Goal: Transaction & Acquisition: Obtain resource

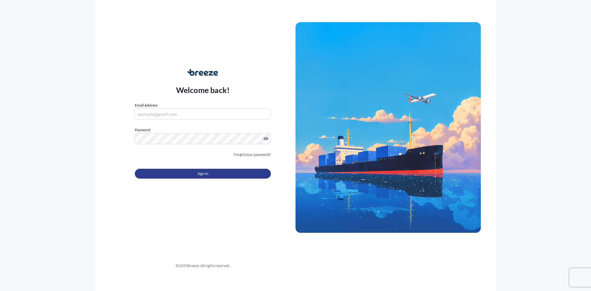
type input "[PERSON_NAME][EMAIL_ADDRESS][DOMAIN_NAME]"
click at [206, 173] on span "Sign In" at bounding box center [203, 174] width 11 height 6
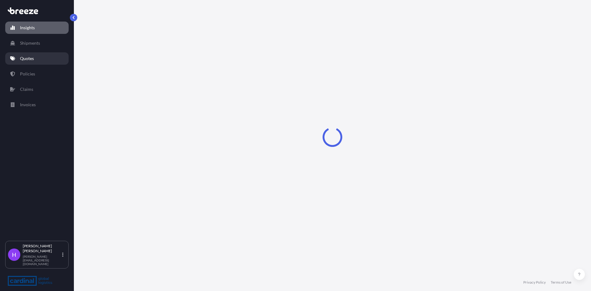
select select "2025"
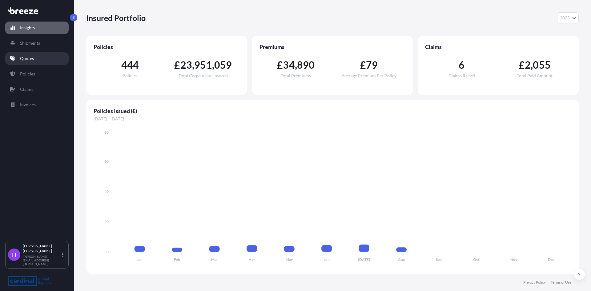
click at [23, 56] on p "Quotes" at bounding box center [27, 58] width 14 height 6
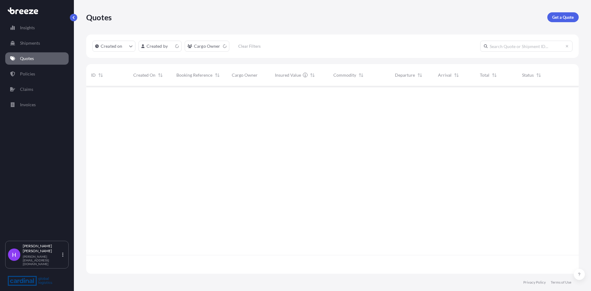
scroll to position [186, 488]
click at [561, 19] on p "Get a Quote" at bounding box center [564, 17] width 22 height 6
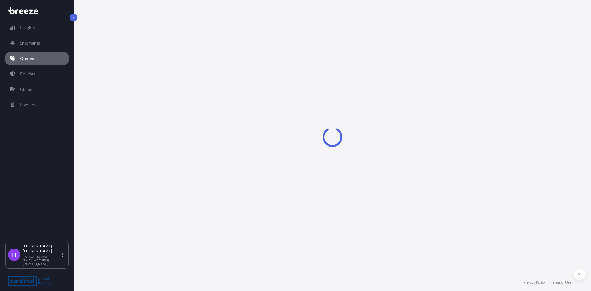
select select "Sea"
select select "1"
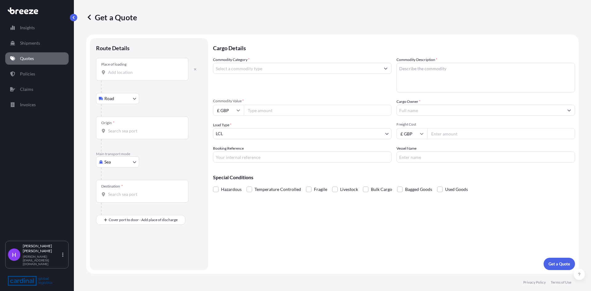
click at [129, 71] on input "Place of loading" at bounding box center [144, 72] width 73 height 6
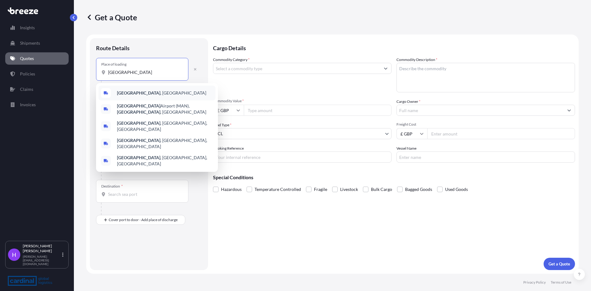
click at [139, 97] on div "[GEOGRAPHIC_DATA] , [GEOGRAPHIC_DATA]" at bounding box center [157, 93] width 117 height 15
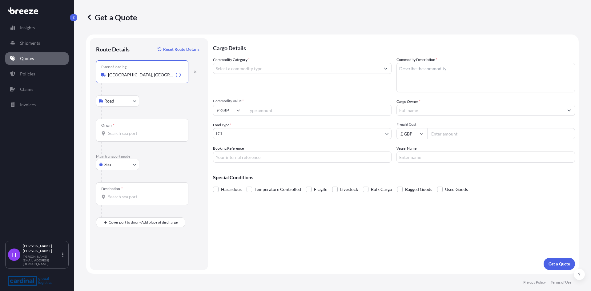
type input "[GEOGRAPHIC_DATA], [GEOGRAPHIC_DATA]"
click at [128, 136] on input "Origin *" at bounding box center [144, 133] width 73 height 6
type input "GBFXT - Felixstowe, [GEOGRAPHIC_DATA]"
click at [112, 200] on input "Destination *" at bounding box center [144, 197] width 73 height 6
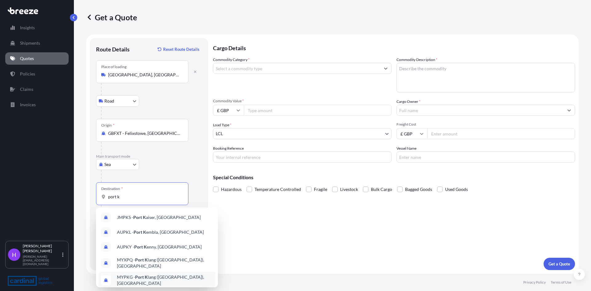
click at [138, 273] on div "MYPKG - Port K lang ([GEOGRAPHIC_DATA]), [GEOGRAPHIC_DATA]" at bounding box center [157, 280] width 117 height 17
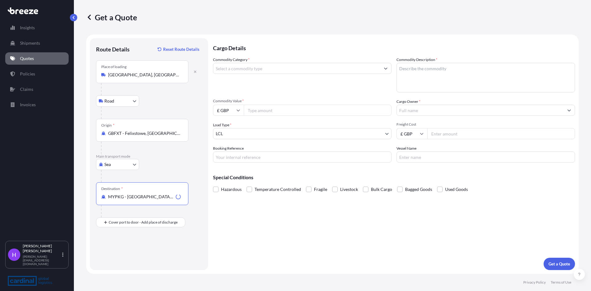
type input "MYPKG - [GEOGRAPHIC_DATA] ([GEOGRAPHIC_DATA]), [GEOGRAPHIC_DATA]"
click at [222, 71] on input "Commodity Category *" at bounding box center [296, 68] width 167 height 11
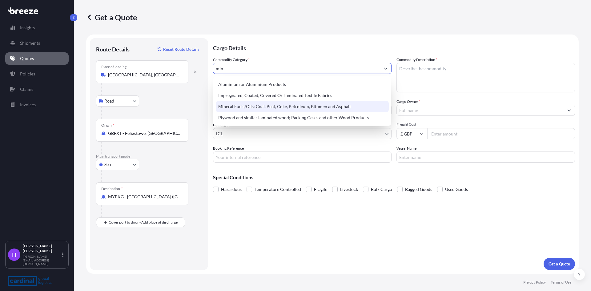
click at [229, 110] on div "Mineral Fuels/Oils: Coal, Peat, Coke, Petroleum, Bitumen and Asphalt" at bounding box center [302, 106] width 173 height 11
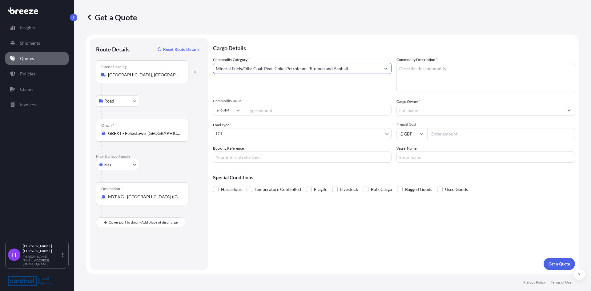
type input "Mineral Fuels/Oils: Coal, Peat, Coke, Petroleum, Bitumen and Asphalt"
click at [411, 73] on textarea "Commodity Description *" at bounding box center [486, 78] width 179 height 30
type textarea "Lubricant Grease"
click at [263, 110] on input "Commodity Value *" at bounding box center [318, 110] width 148 height 11
click at [440, 134] on input "Freight Cost" at bounding box center [502, 133] width 148 height 11
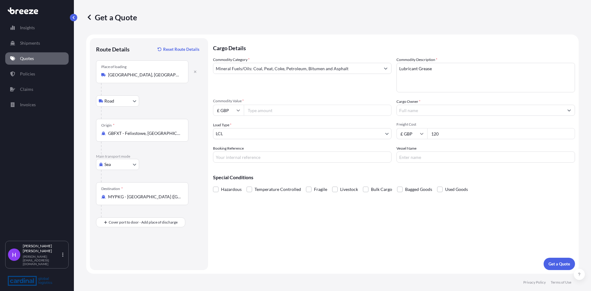
type input "120"
click at [250, 110] on input "Commodity Value *" at bounding box center [318, 110] width 148 height 11
type input "2530.80"
click at [216, 156] on input "Booking Reference" at bounding box center [302, 157] width 179 height 11
paste input "8PEO5080013"
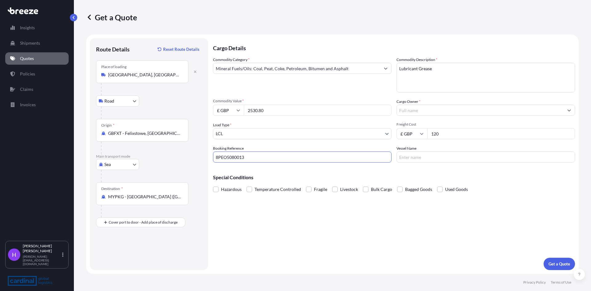
type input "8PEO5080013"
click at [453, 159] on input "Vessel Name" at bounding box center [486, 157] width 179 height 11
paste input "CMA CGM [PERSON_NAME]"
type input "CMA CGM [PERSON_NAME]"
click at [414, 111] on input "Cargo Owner *" at bounding box center [480, 110] width 167 height 11
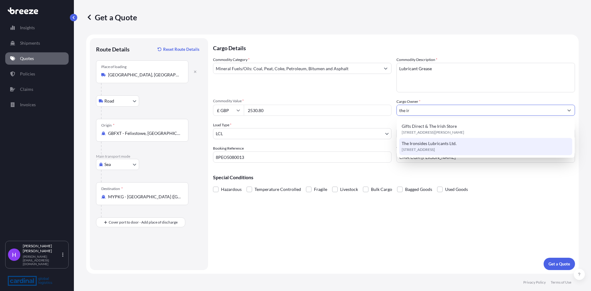
click at [424, 147] on span "[STREET_ADDRESS]" at bounding box center [418, 150] width 33 height 6
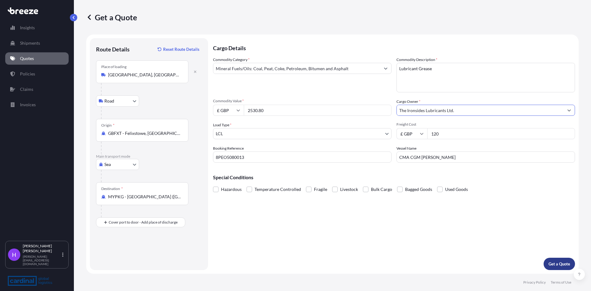
type input "The Ironsides Lubricants Ltd."
click at [559, 261] on button "Get a Quote" at bounding box center [559, 264] width 31 height 12
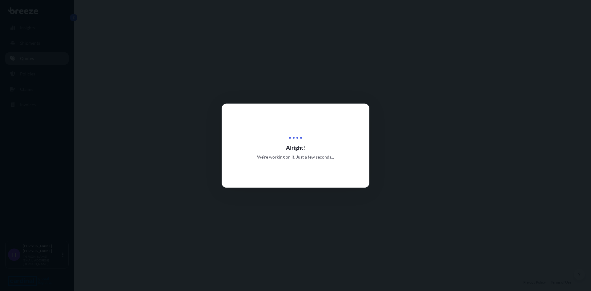
select select "Road"
select select "Sea"
select select "1"
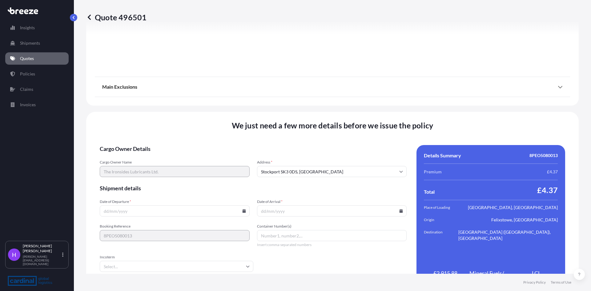
scroll to position [736, 0]
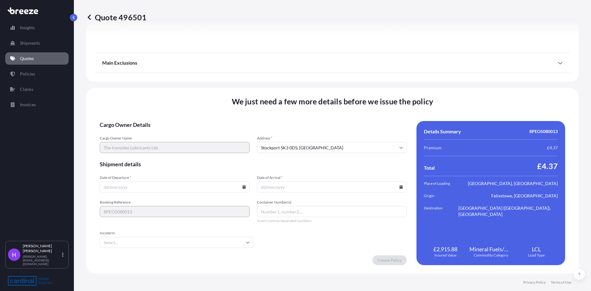
drag, startPoint x: 133, startPoint y: 187, endPoint x: 154, endPoint y: 183, distance: 21.4
click at [133, 187] on input "Date of Departure *" at bounding box center [175, 186] width 150 height 11
click at [242, 187] on icon at bounding box center [243, 187] width 3 height 4
click at [161, 144] on button "20" at bounding box center [160, 144] width 10 height 10
type input "[DATE]"
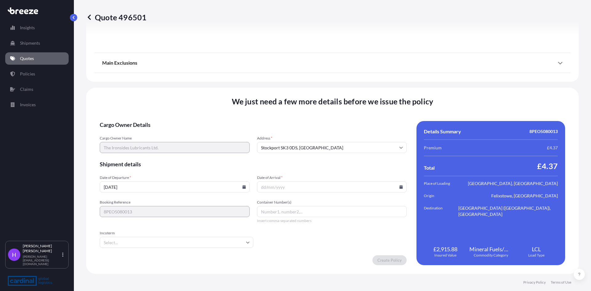
click at [301, 189] on input "Date of Arrival *" at bounding box center [332, 186] width 150 height 11
click at [397, 189] on input "Date of Arrival *" at bounding box center [332, 186] width 150 height 11
click at [400, 187] on icon at bounding box center [401, 187] width 3 height 4
click at [369, 80] on button at bounding box center [372, 83] width 10 height 10
click at [360, 133] on button "20" at bounding box center [359, 132] width 10 height 10
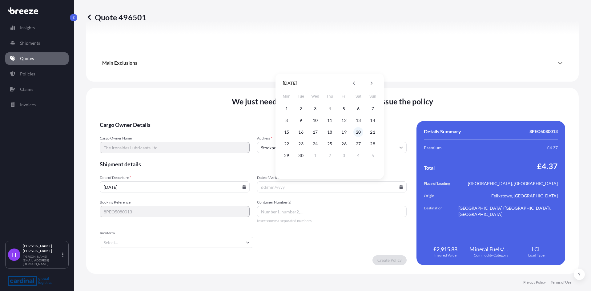
type input "[DATE]"
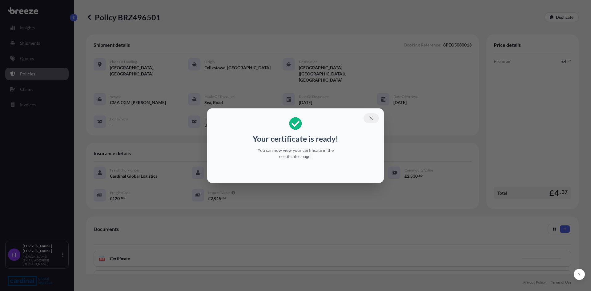
click at [367, 117] on button "button" at bounding box center [371, 118] width 15 height 10
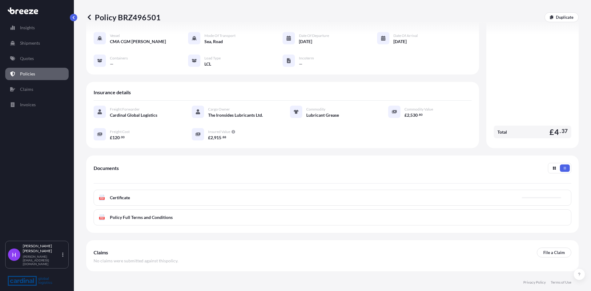
scroll to position [62, 0]
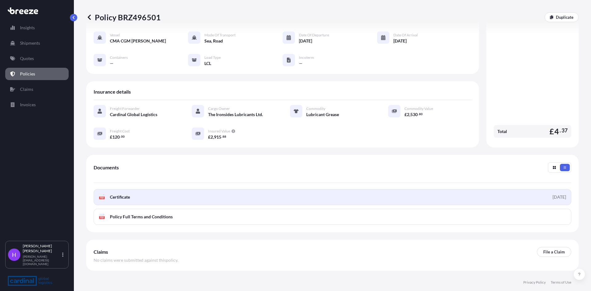
click at [129, 194] on span "Certificate" at bounding box center [120, 197] width 20 height 6
